Goal: Transaction & Acquisition: Purchase product/service

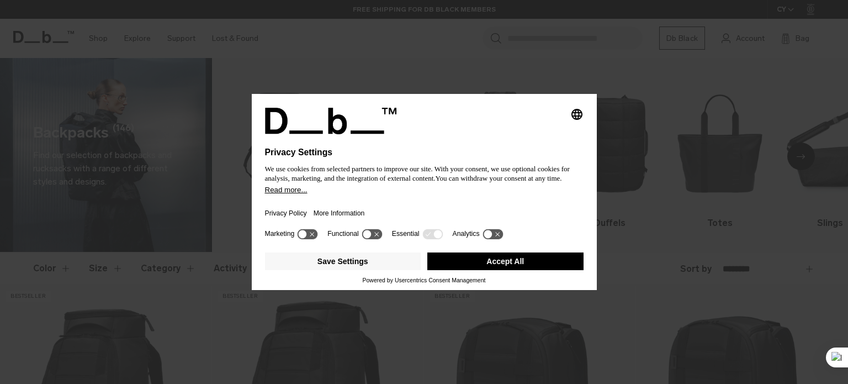
click at [471, 254] on button "Accept All" at bounding box center [506, 261] width 156 height 18
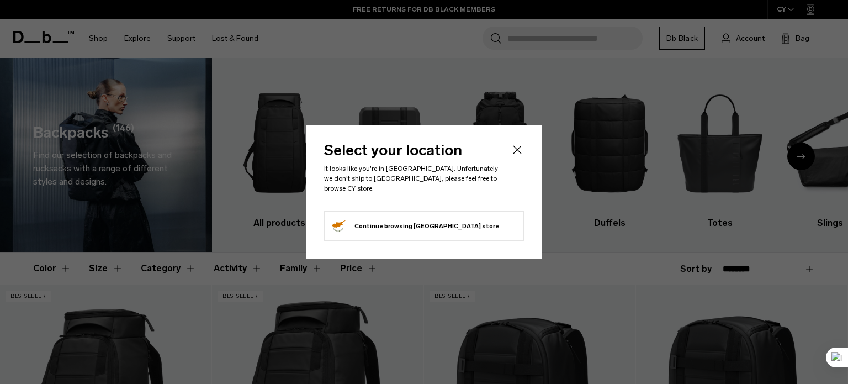
click at [421, 222] on button "Continue browsing Cyprus store Continue shopping in Cyprus" at bounding box center [414, 226] width 169 height 18
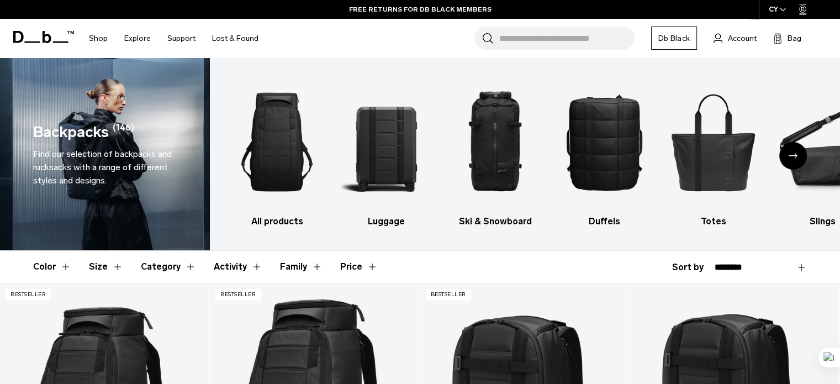
click at [774, 9] on div "CY" at bounding box center [778, 9] width 36 height 19
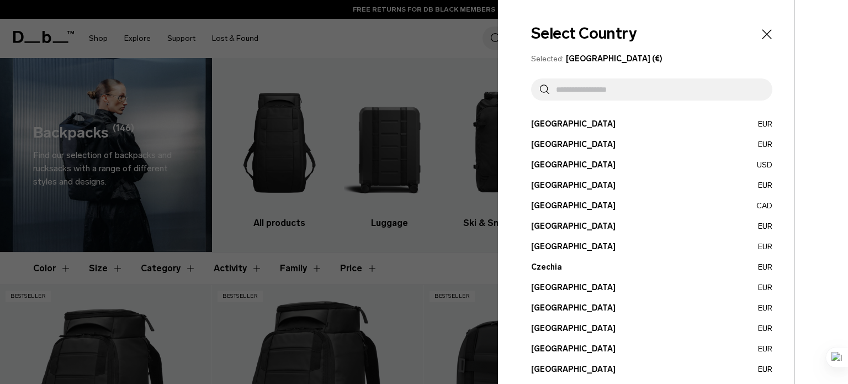
click at [606, 125] on button "Austria EUR" at bounding box center [651, 124] width 241 height 12
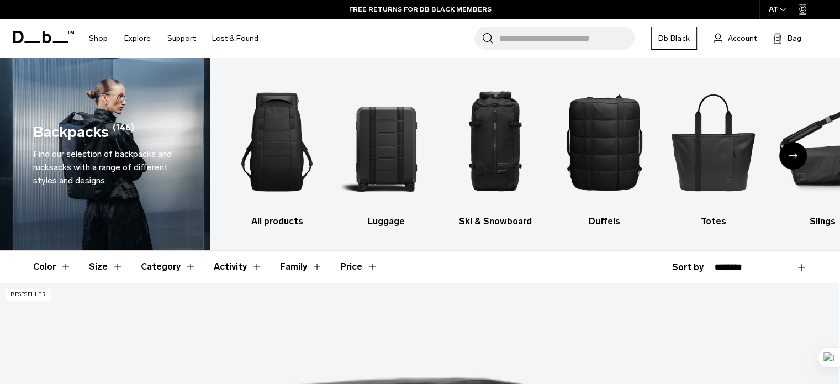
click at [115, 267] on button "Size" at bounding box center [106, 267] width 34 height 32
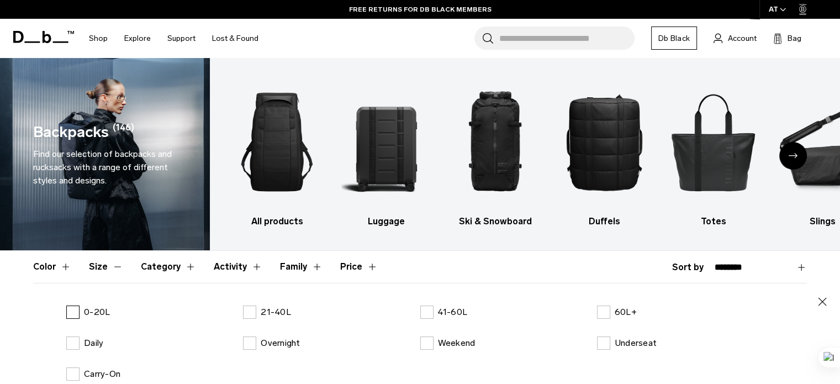
click at [87, 309] on p "0-20L" at bounding box center [97, 311] width 26 height 13
click at [100, 267] on button "Size" at bounding box center [106, 267] width 34 height 32
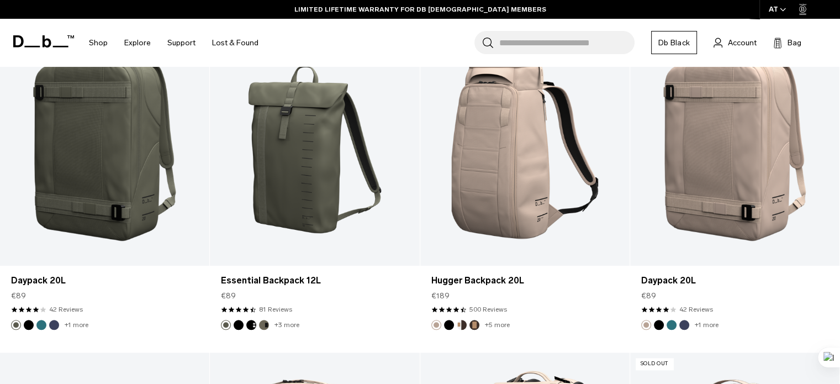
scroll to position [928, 0]
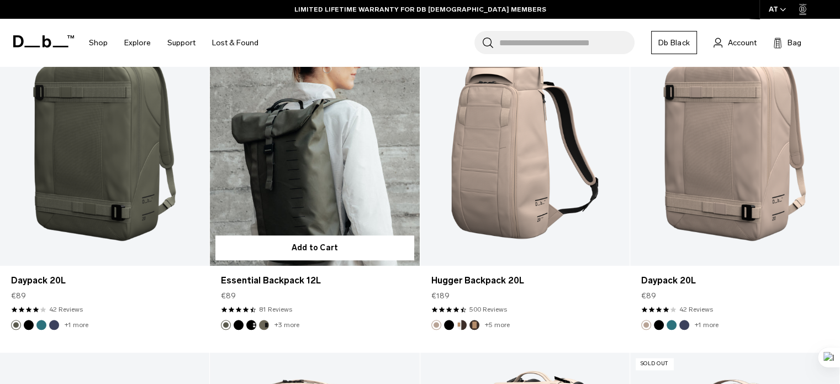
click at [239, 321] on button "Black Out" at bounding box center [239, 325] width 10 height 10
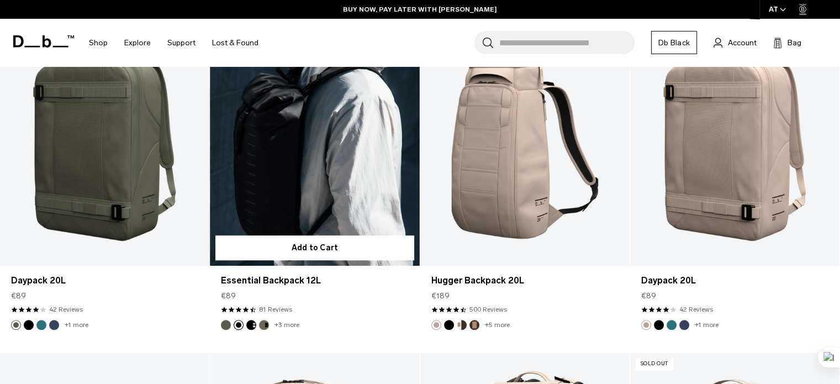
click at [252, 324] on button "Charcoal Grey" at bounding box center [251, 325] width 10 height 10
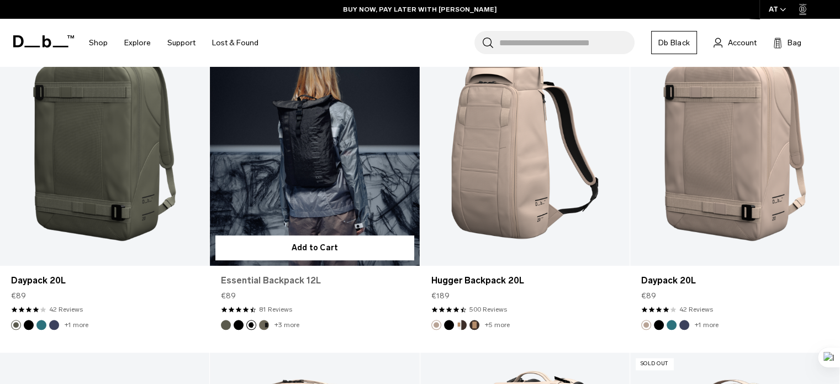
click at [260, 279] on link "Essential Backpack 12L" at bounding box center [314, 280] width 187 height 13
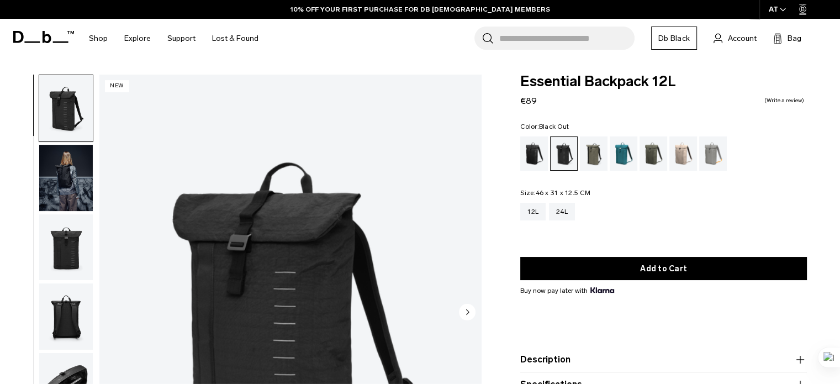
click at [524, 147] on div "Black Out" at bounding box center [534, 153] width 28 height 34
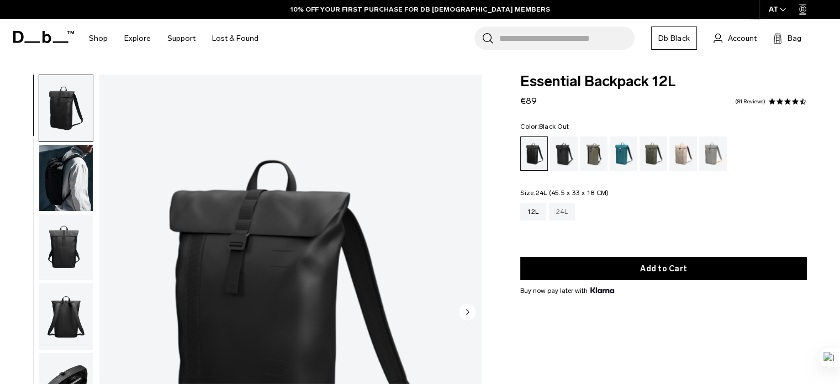
click at [561, 215] on div "24L" at bounding box center [562, 212] width 26 height 18
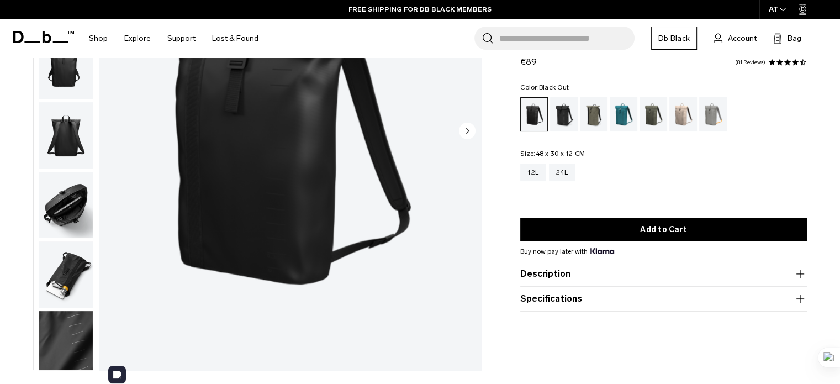
scroll to position [180, 0]
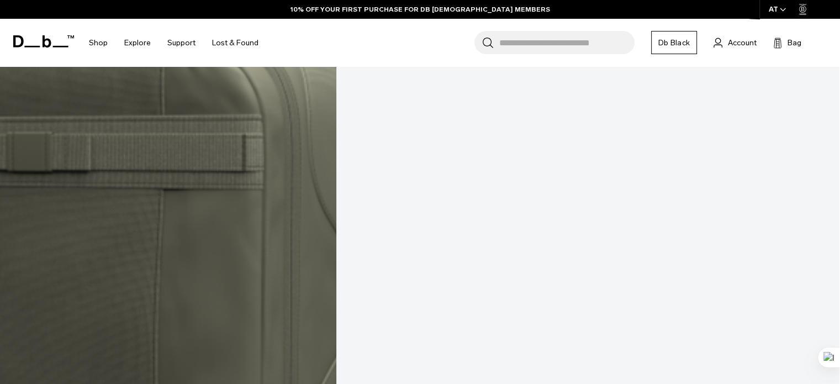
scroll to position [1517, 0]
